Goal: Information Seeking & Learning: Learn about a topic

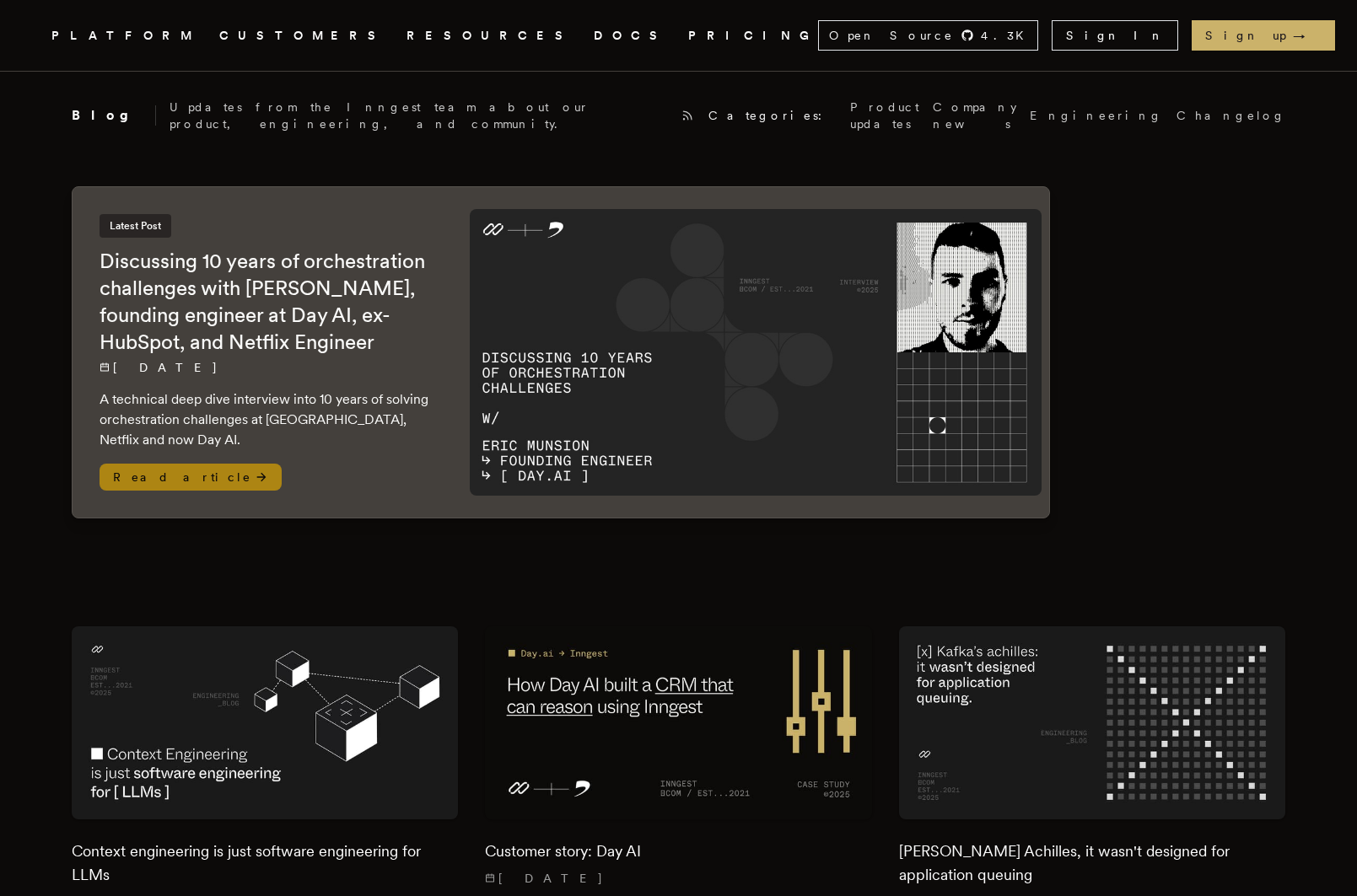
click at [716, 341] on img at bounding box center [756, 352] width 572 height 286
